Goal: Find contact information: Find contact information

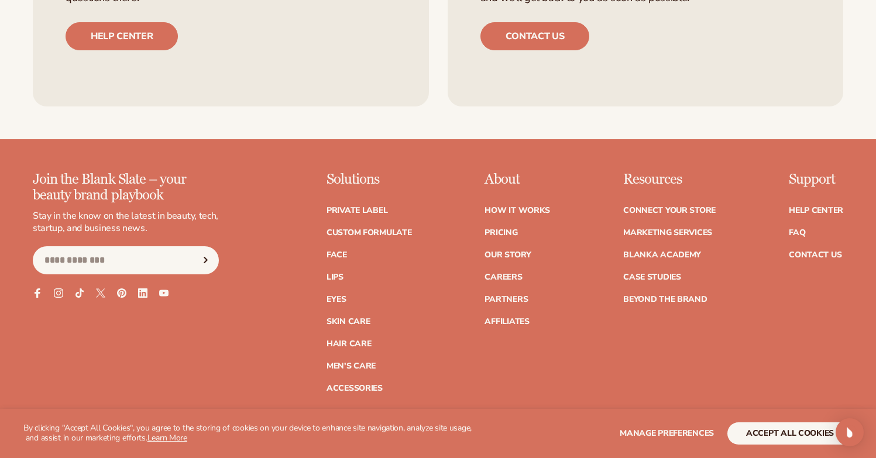
scroll to position [4778, 0]
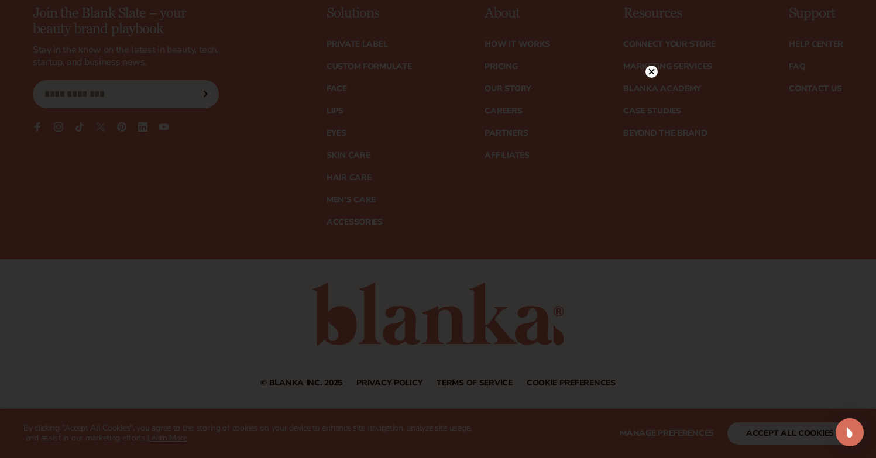
click at [647, 71] on circle at bounding box center [652, 72] width 12 height 12
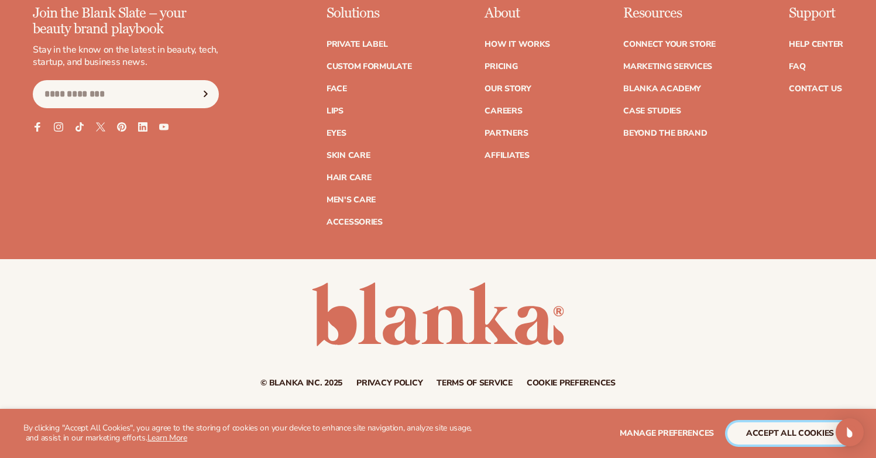
click at [755, 423] on button "accept all cookies" at bounding box center [790, 434] width 125 height 22
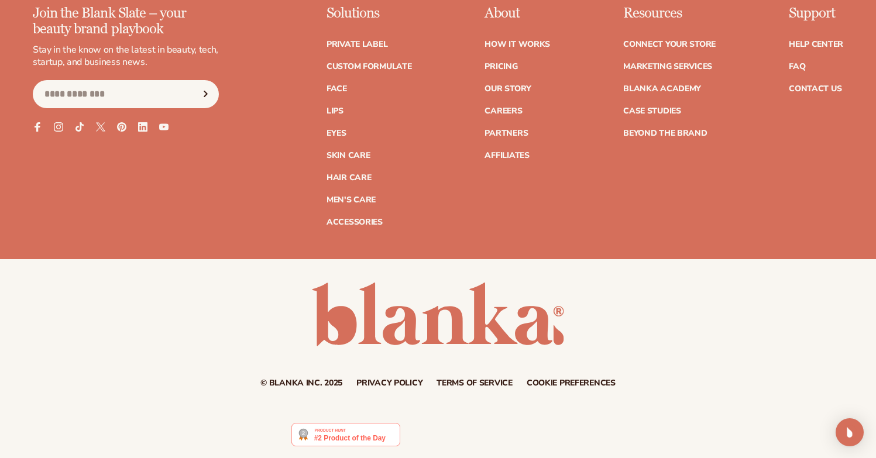
click at [756, 427] on div at bounding box center [438, 435] width 876 height 48
click at [851, 250] on div "Join the Blank Slate – your beauty brand playbook Stay in the know on the lates…" at bounding box center [438, 132] width 876 height 253
click at [141, 128] on icon at bounding box center [143, 127] width 10 height 10
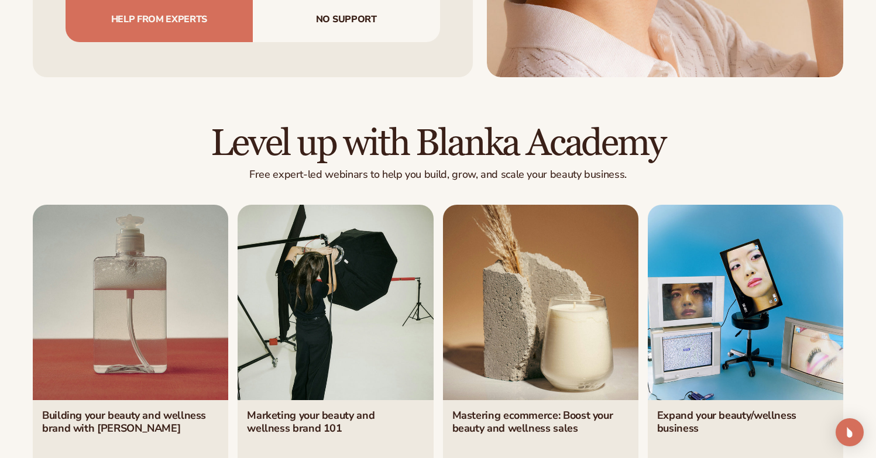
scroll to position [4778, 0]
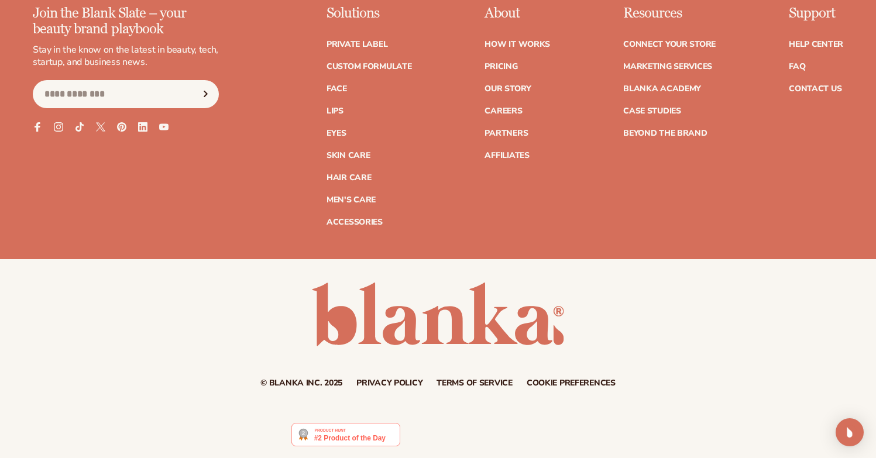
click at [138, 129] on ul "Facebook Instagram TikTok X (Twitter) Pinterest Linkedin YouTube" at bounding box center [126, 126] width 186 height 9
click at [140, 128] on icon at bounding box center [143, 127] width 10 height 10
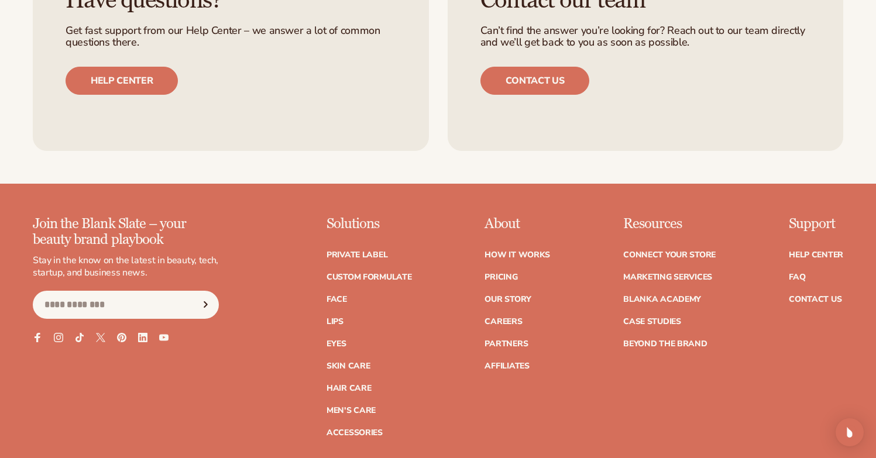
scroll to position [4577, 0]
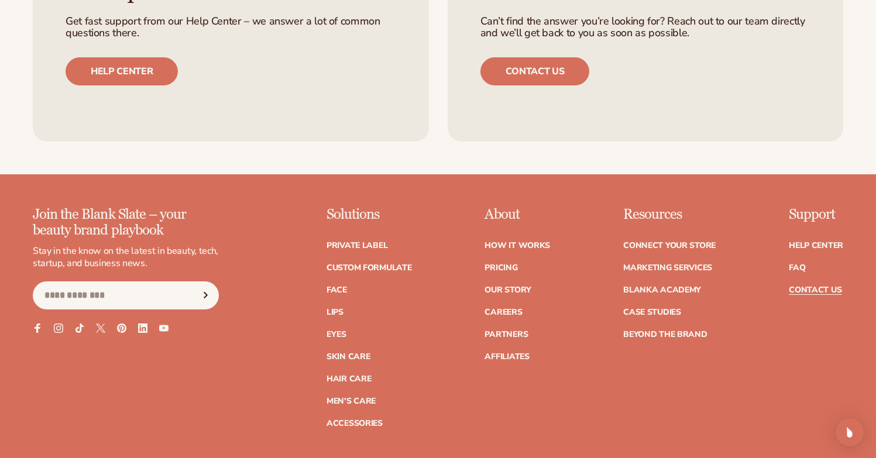
click at [798, 286] on link "Contact Us" at bounding box center [815, 290] width 53 height 8
